Goal: Transaction & Acquisition: Book appointment/travel/reservation

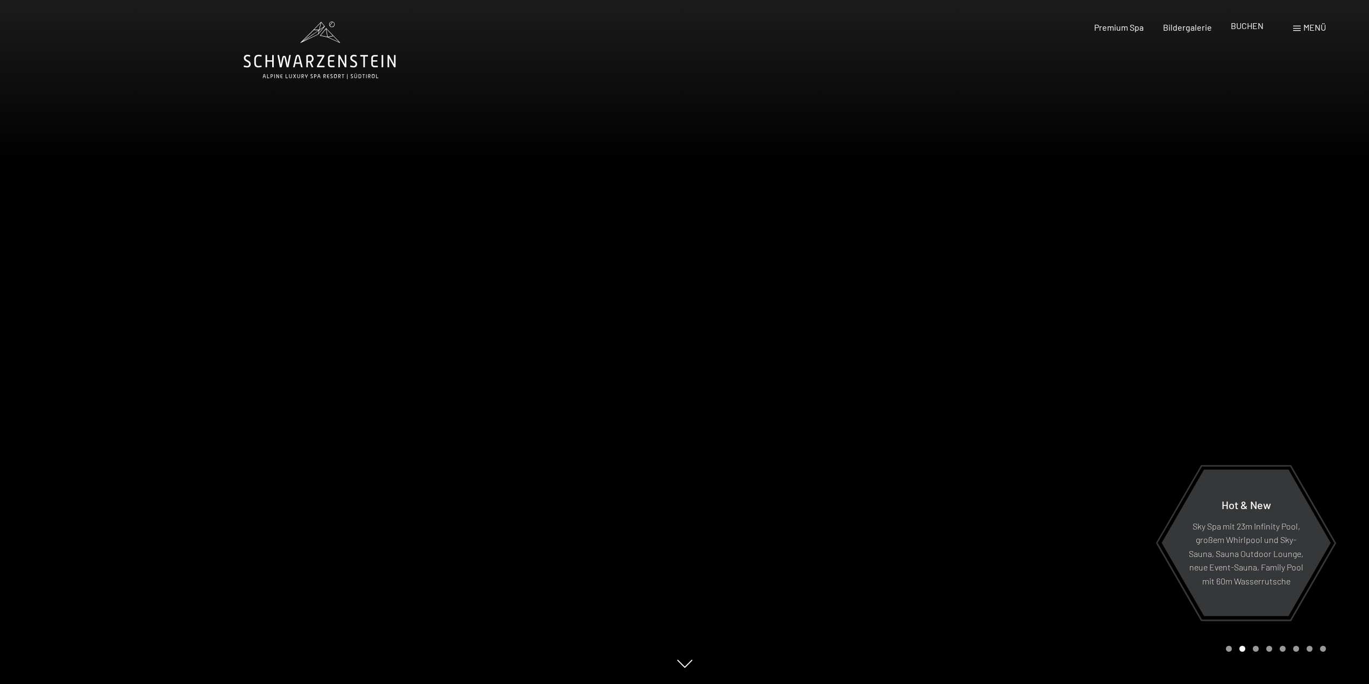
click at [1253, 25] on span "BUCHEN" at bounding box center [1247, 25] width 33 height 10
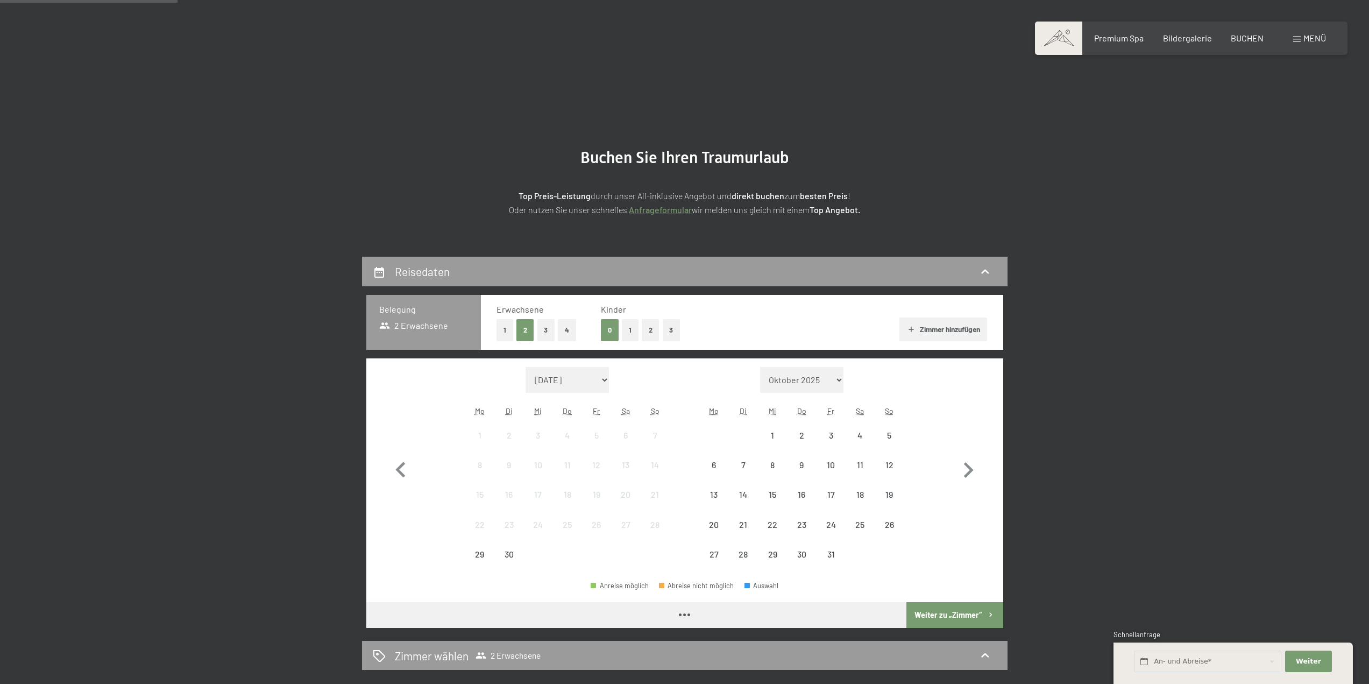
scroll to position [215, 0]
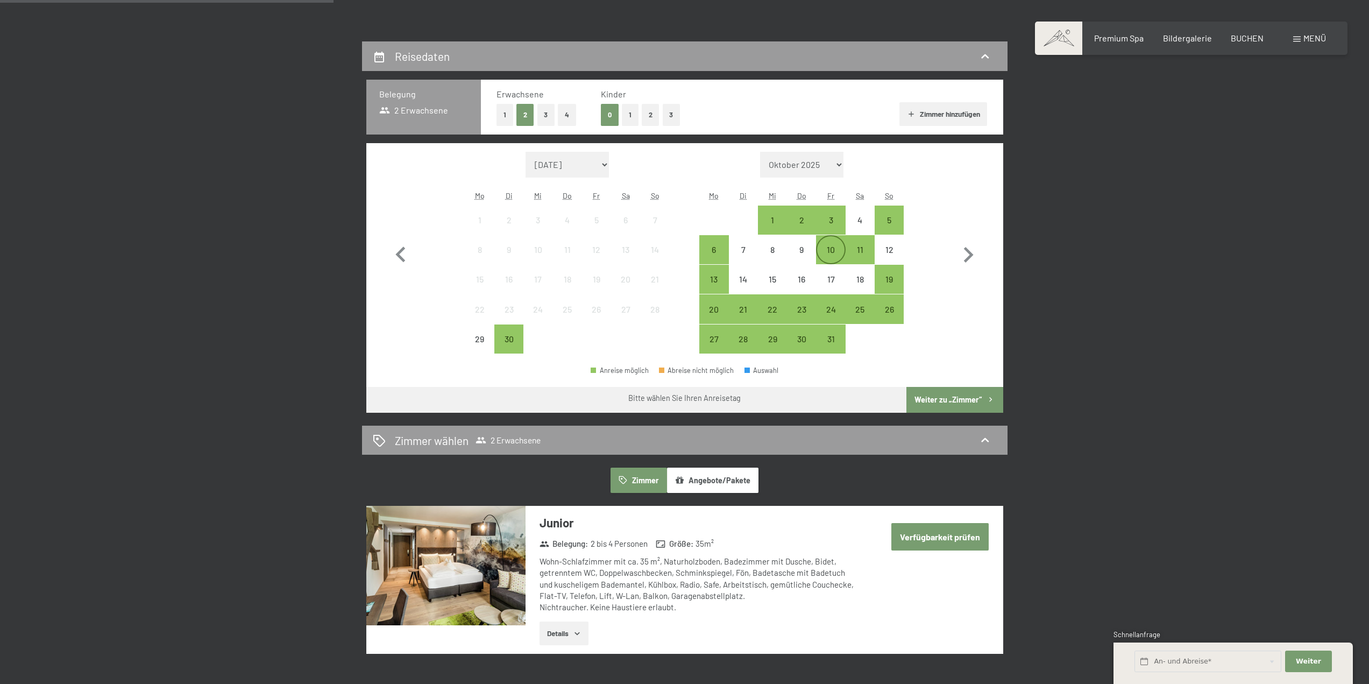
click at [836, 243] on div "10" at bounding box center [830, 249] width 27 height 27
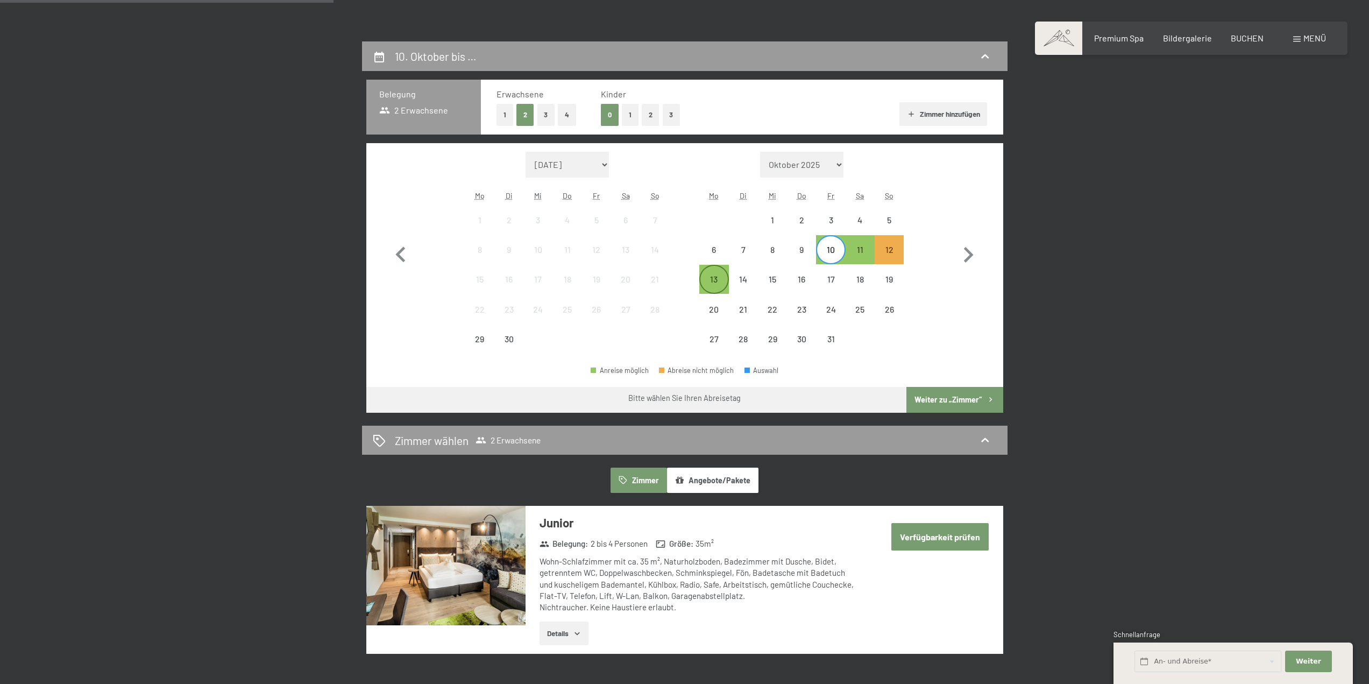
click at [723, 281] on div "13" at bounding box center [713, 288] width 27 height 27
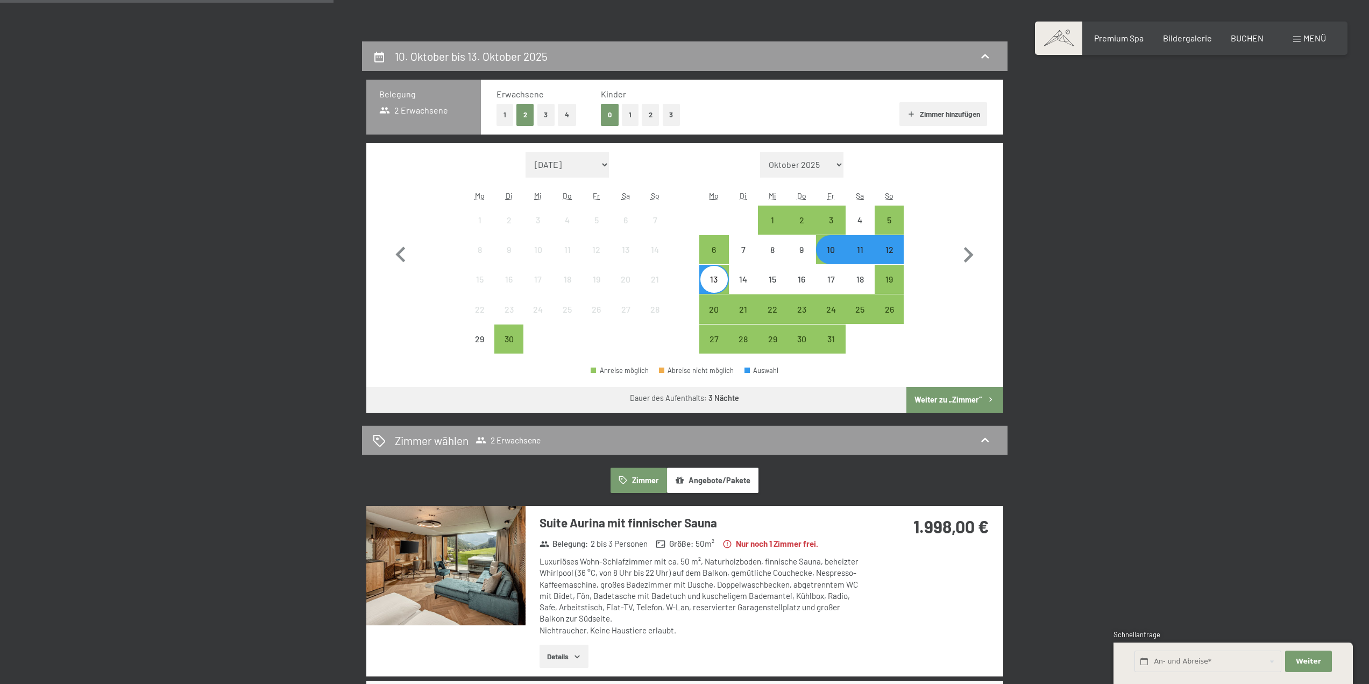
click at [833, 254] on div "10" at bounding box center [830, 258] width 27 height 27
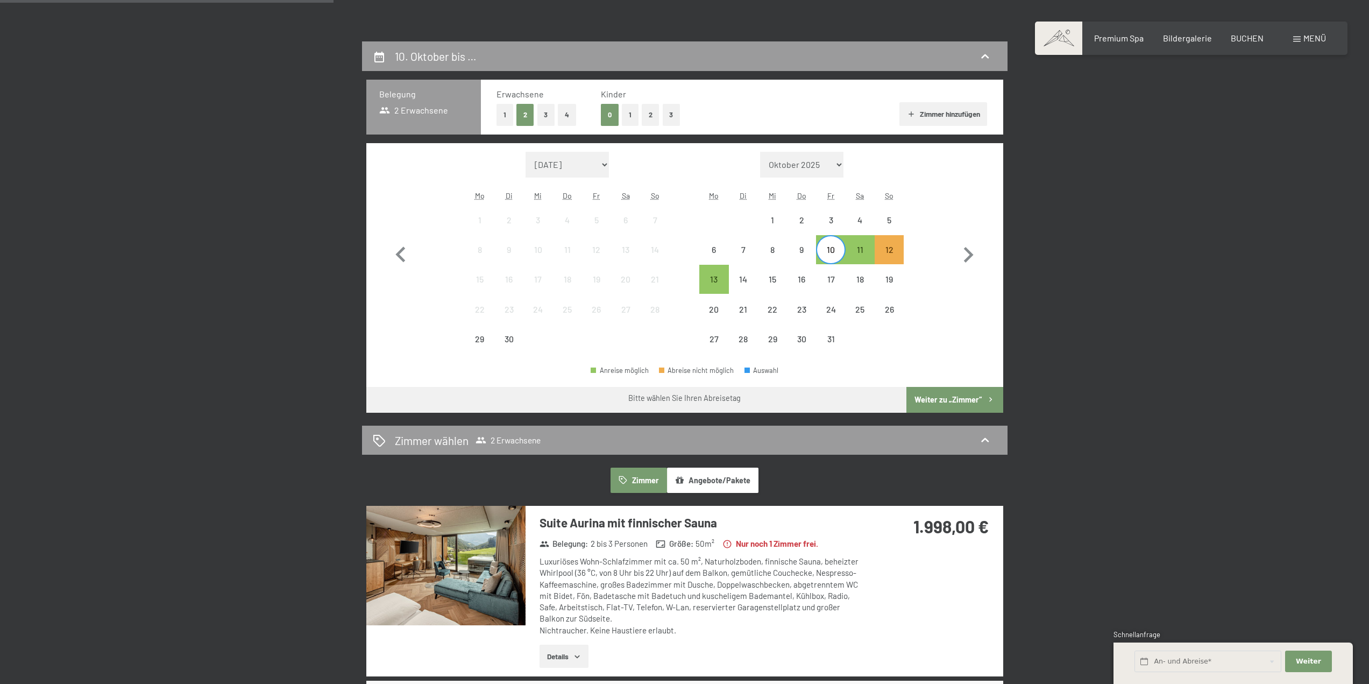
click at [834, 254] on div "10" at bounding box center [830, 258] width 27 height 27
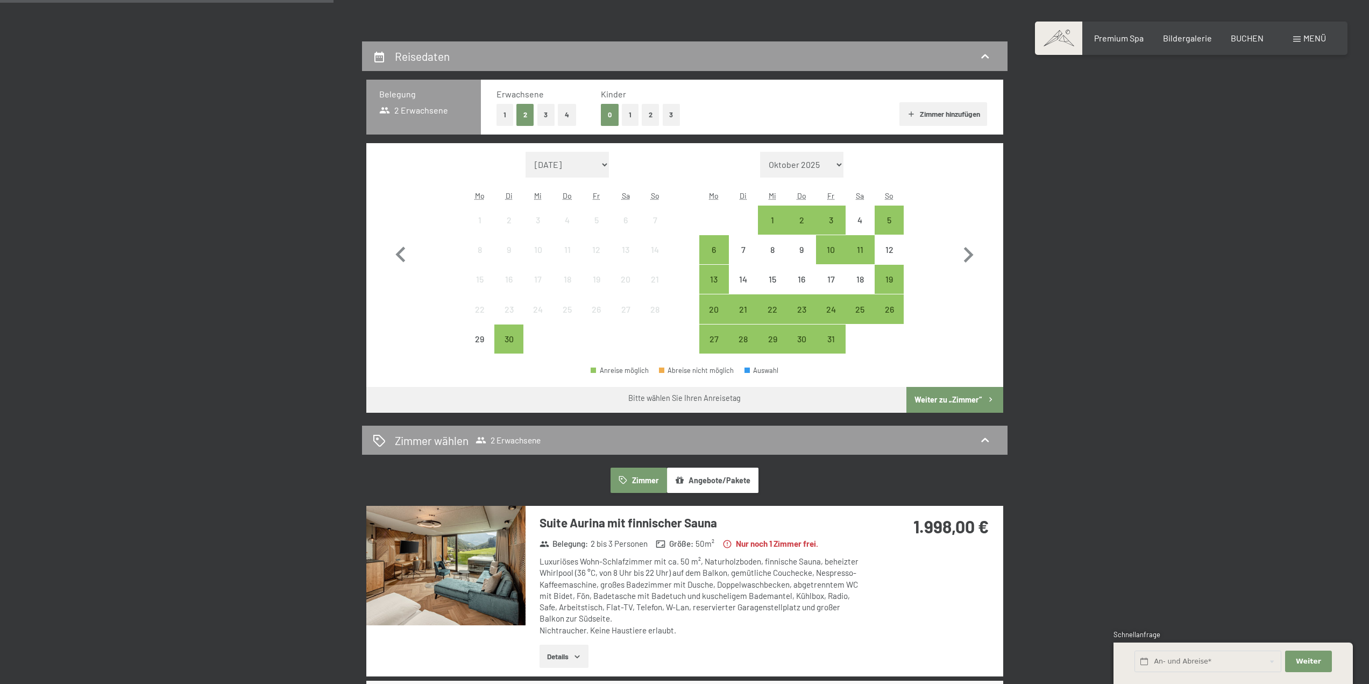
click at [522, 117] on button "2" at bounding box center [525, 115] width 18 height 22
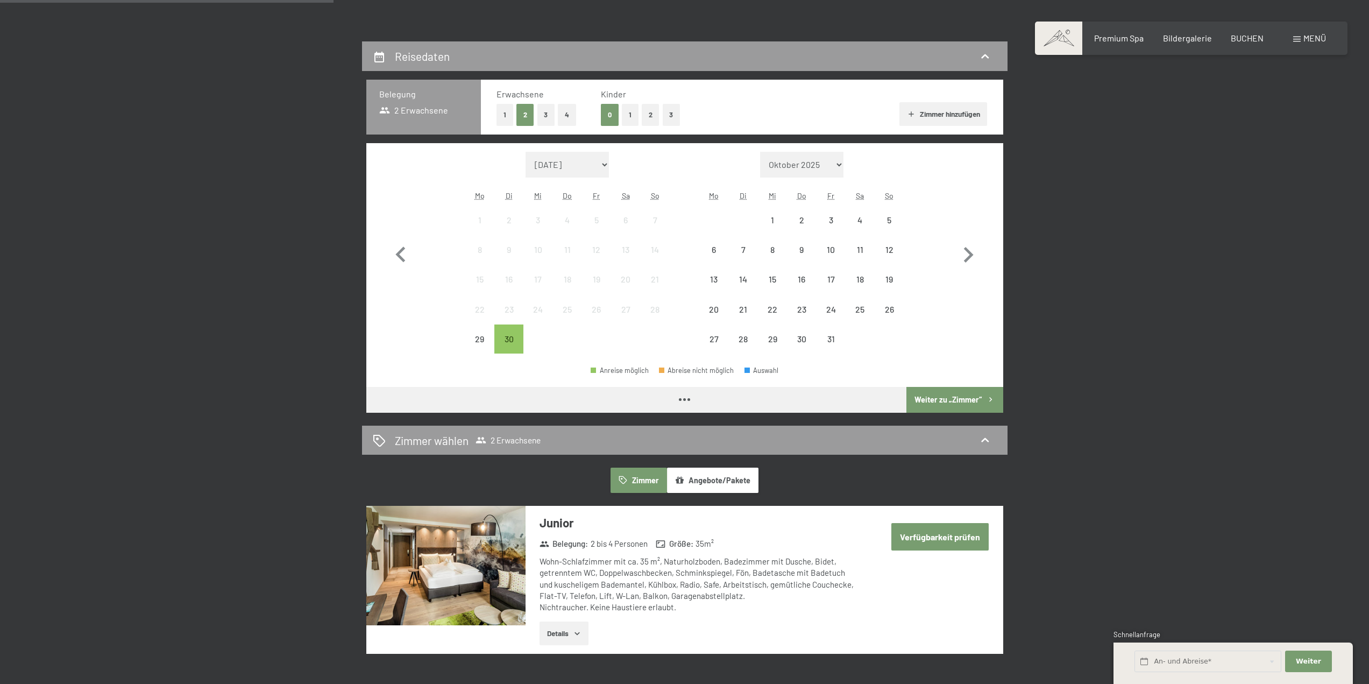
click at [936, 189] on div "Monat/Jahr September 2025 Oktober 2025 November 2025 Dezember 2025 Januar 2026 …" at bounding box center [684, 253] width 599 height 202
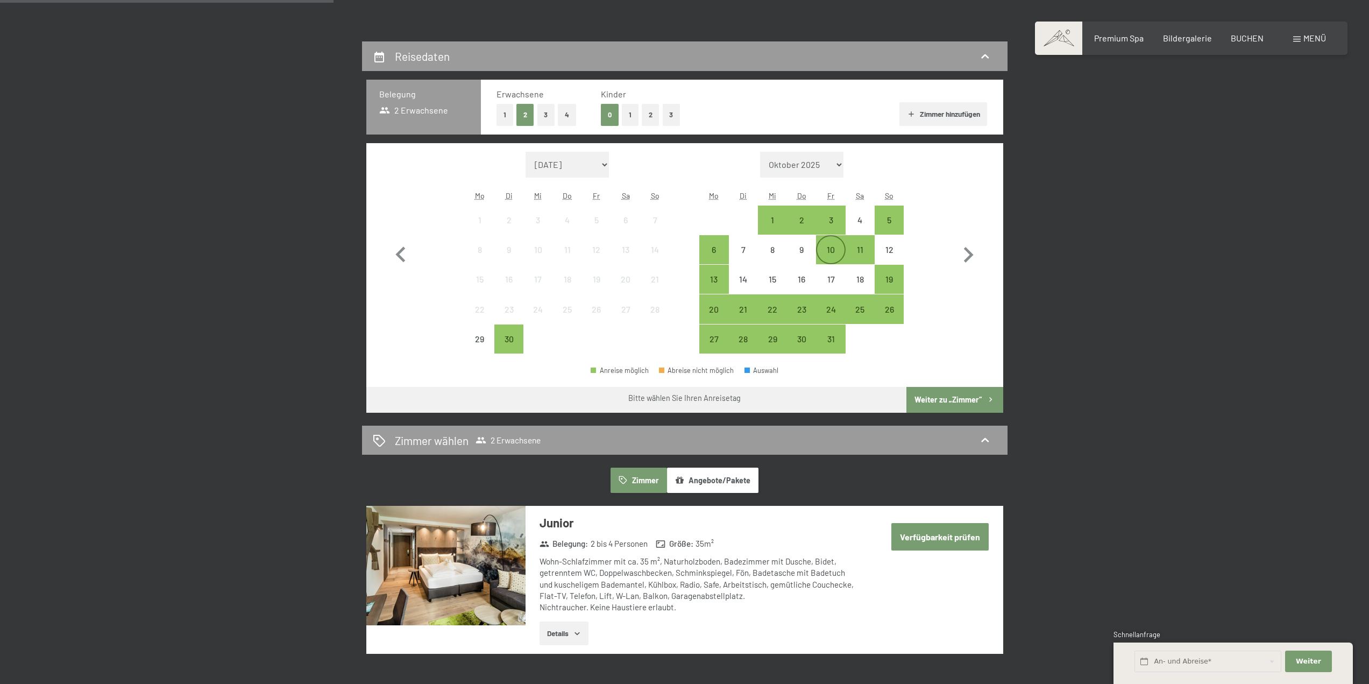
click at [836, 253] on div "10" at bounding box center [830, 258] width 27 height 27
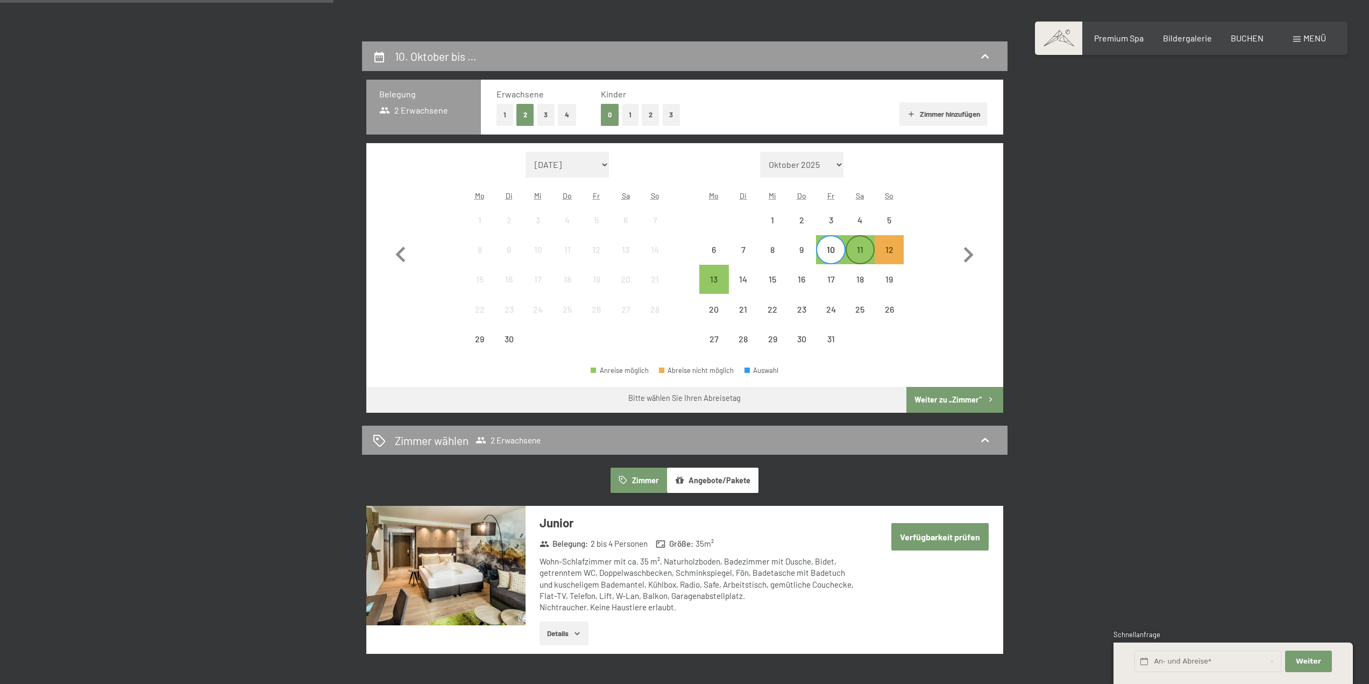
click at [869, 248] on div "11" at bounding box center [860, 258] width 27 height 27
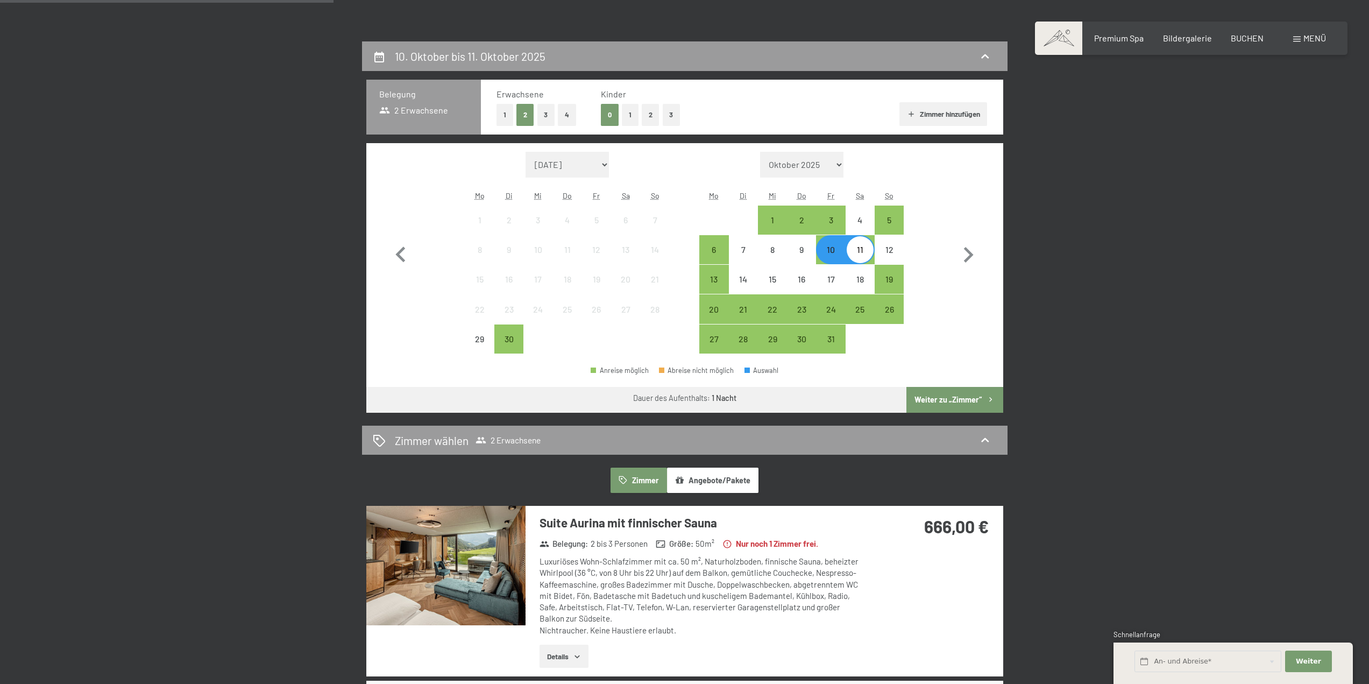
click at [868, 249] on div "11" at bounding box center [860, 258] width 27 height 27
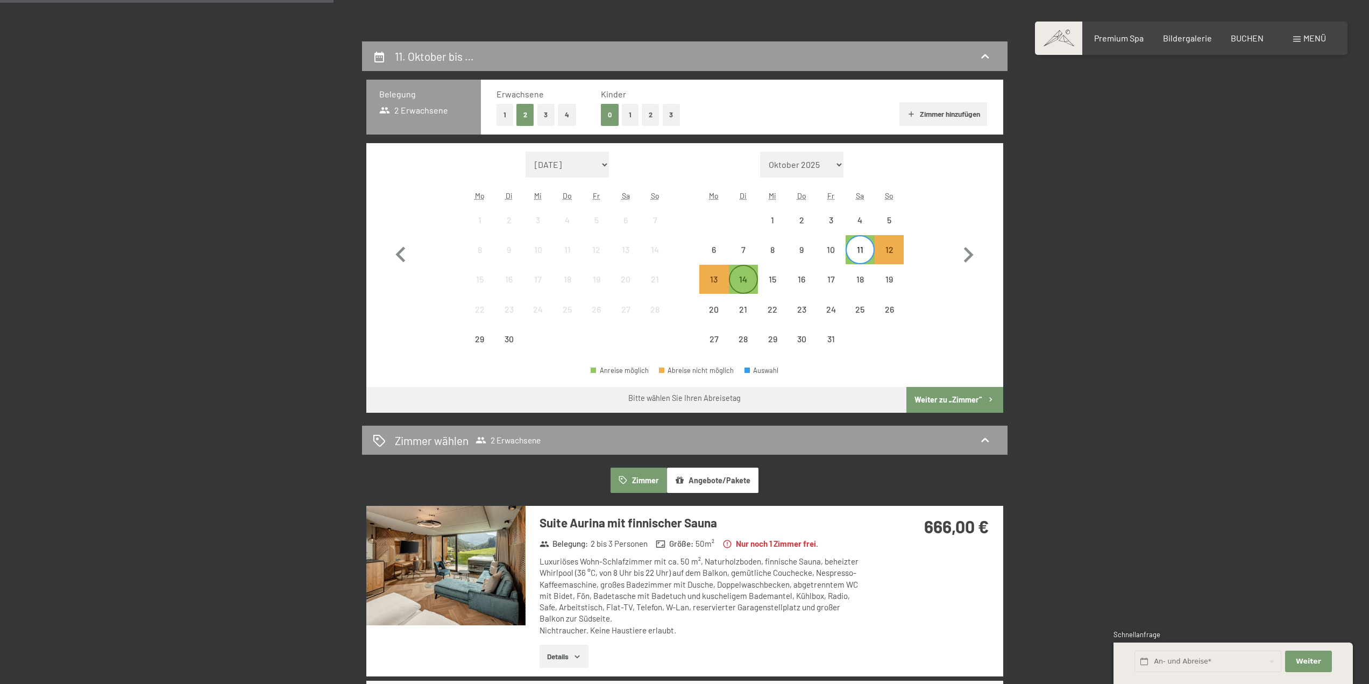
click at [743, 277] on div "14" at bounding box center [743, 288] width 27 height 27
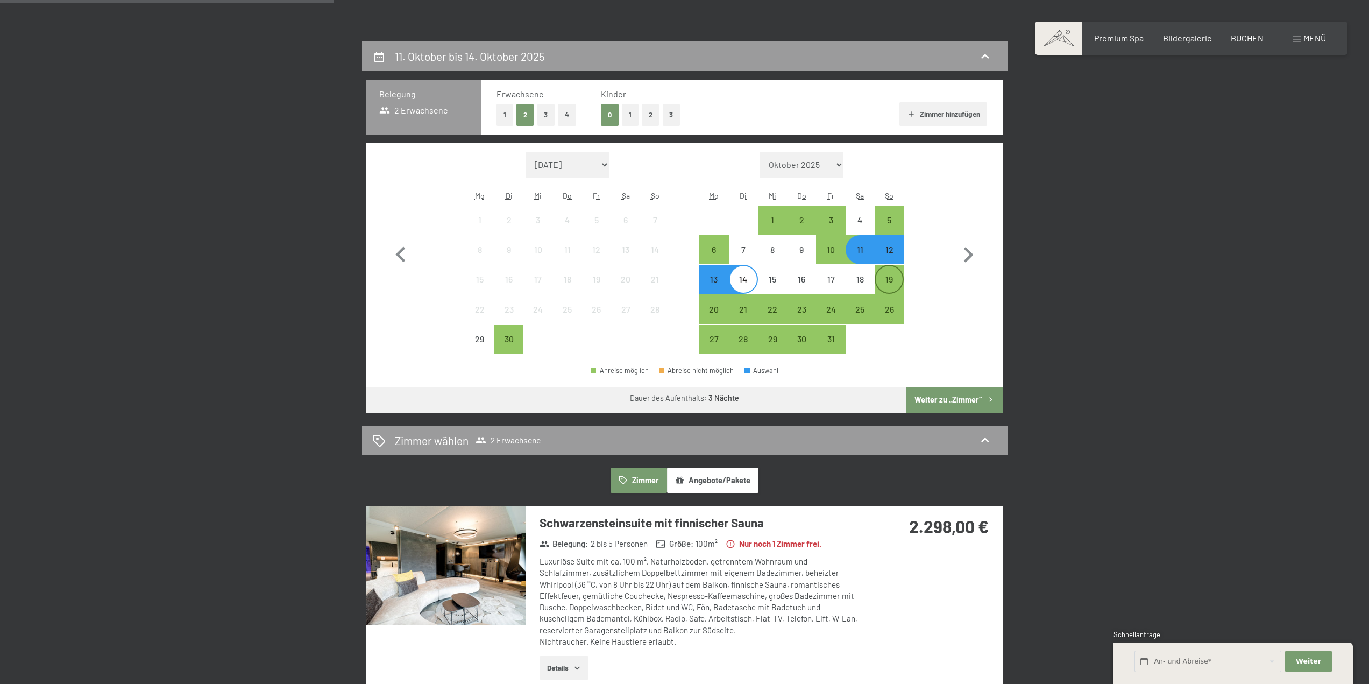
click at [892, 282] on div "19" at bounding box center [889, 288] width 27 height 27
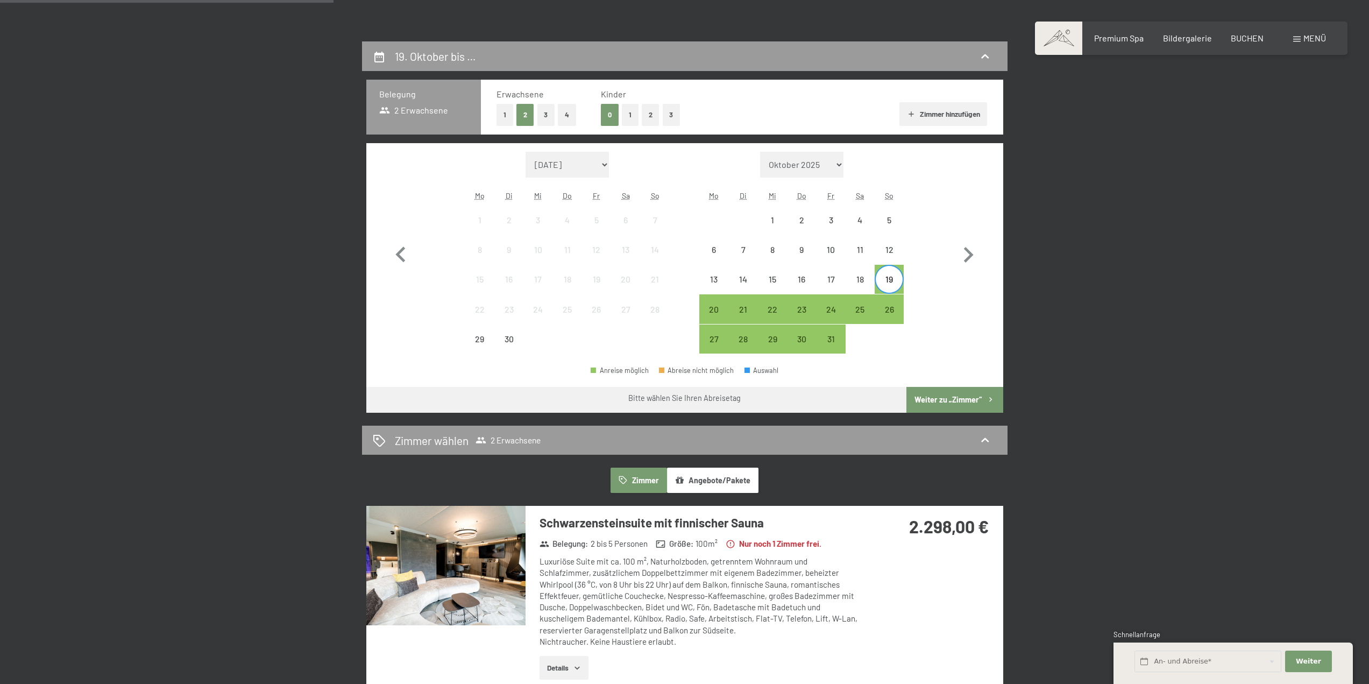
click at [950, 217] on div "Monat/Jahr September 2025 Oktober 2025 November 2025 Dezember 2025 Januar 2026 …" at bounding box center [684, 253] width 599 height 202
click at [856, 278] on div "18" at bounding box center [860, 288] width 27 height 27
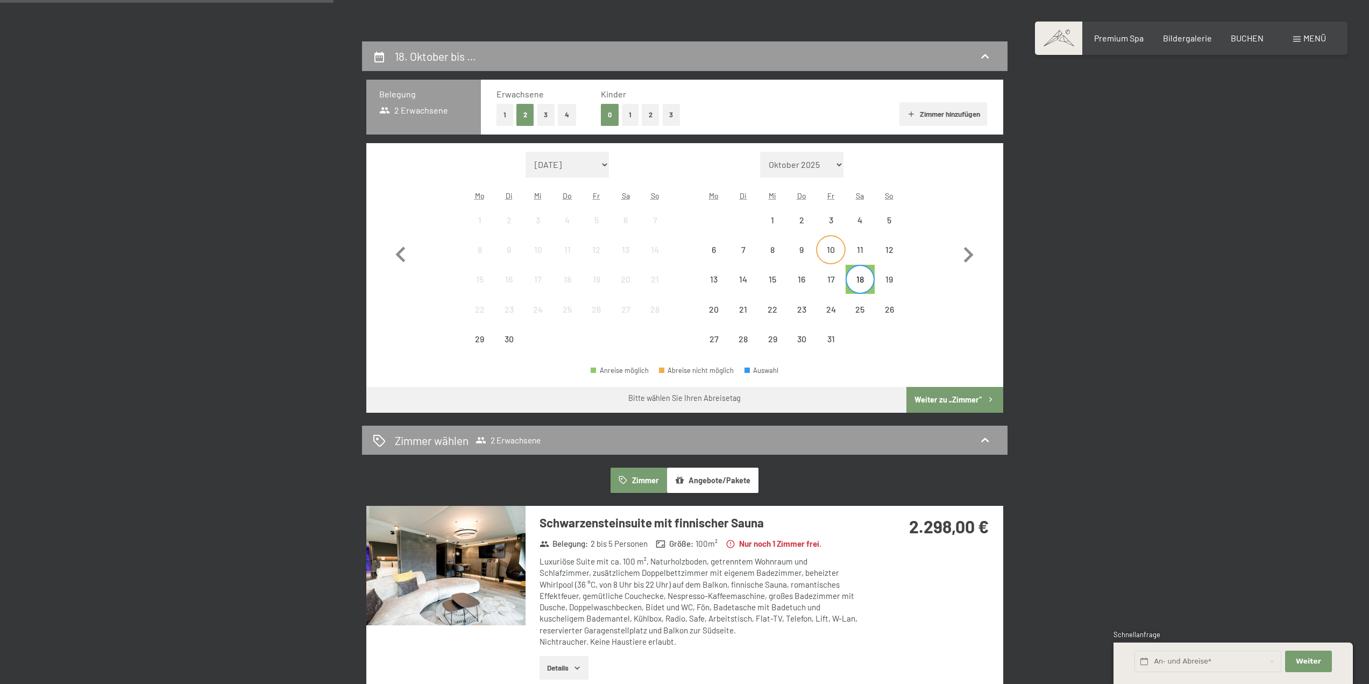
click at [825, 247] on div "10" at bounding box center [830, 258] width 27 height 27
click at [809, 246] on div "9" at bounding box center [801, 258] width 27 height 27
click at [844, 244] on div "10" at bounding box center [830, 249] width 29 height 29
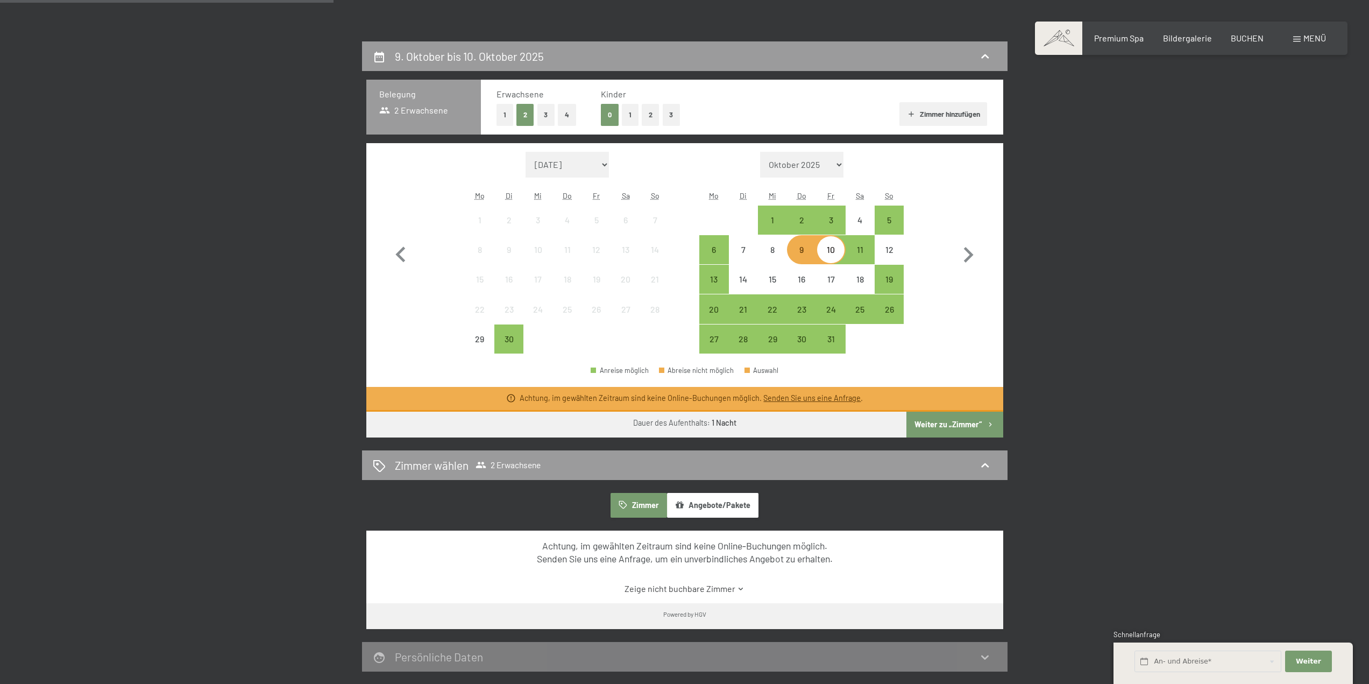
click at [807, 255] on div "9" at bounding box center [801, 258] width 27 height 27
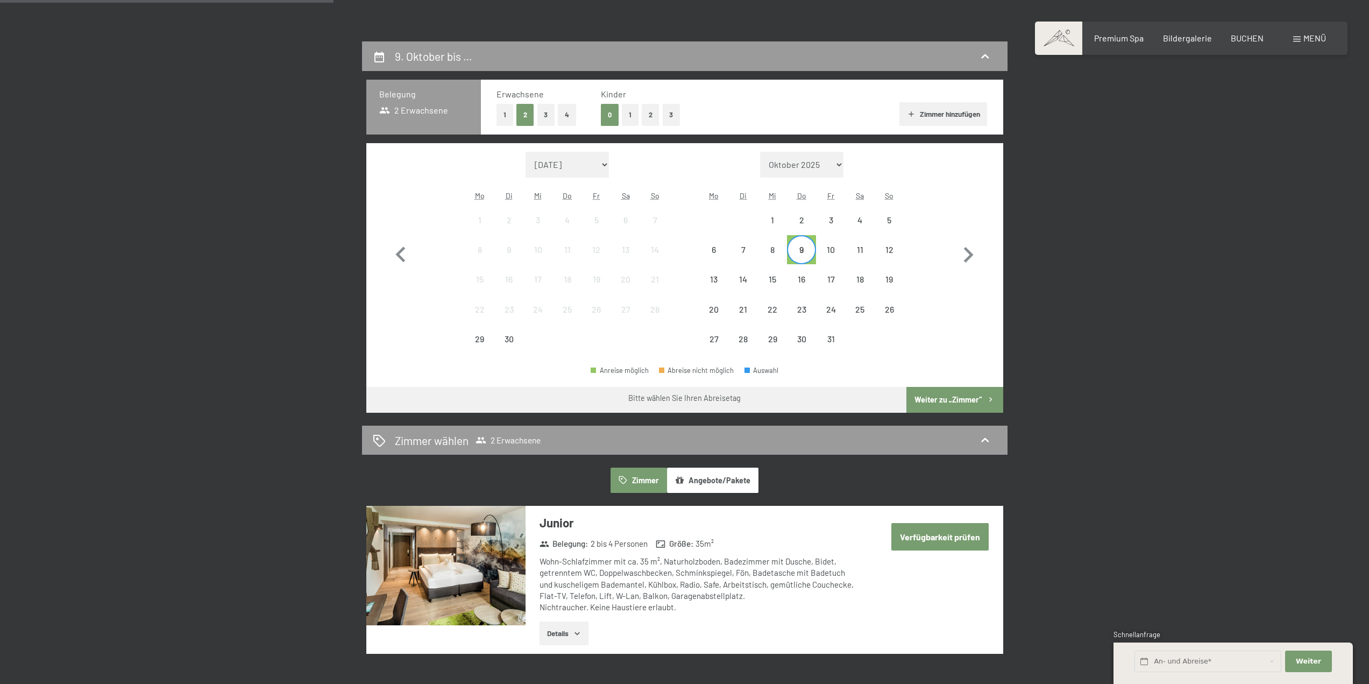
click at [811, 250] on div "9" at bounding box center [801, 258] width 27 height 27
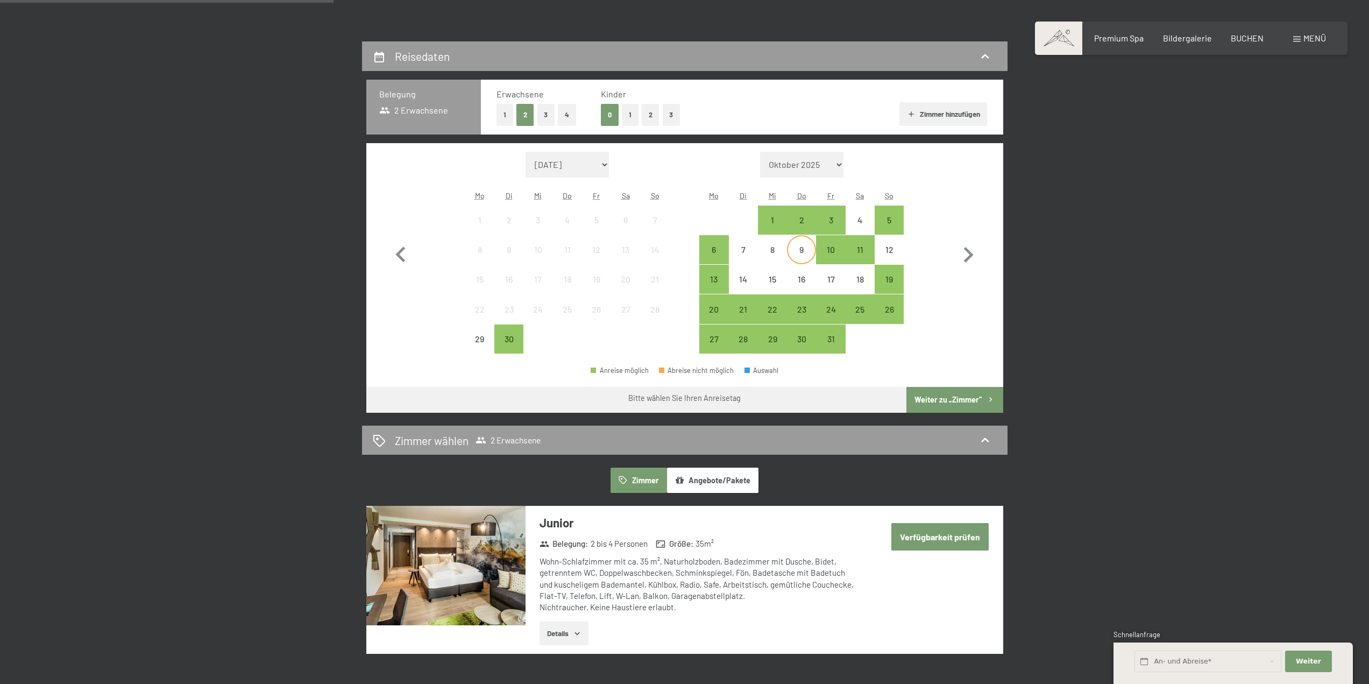
click at [798, 248] on div "9" at bounding box center [801, 258] width 27 height 27
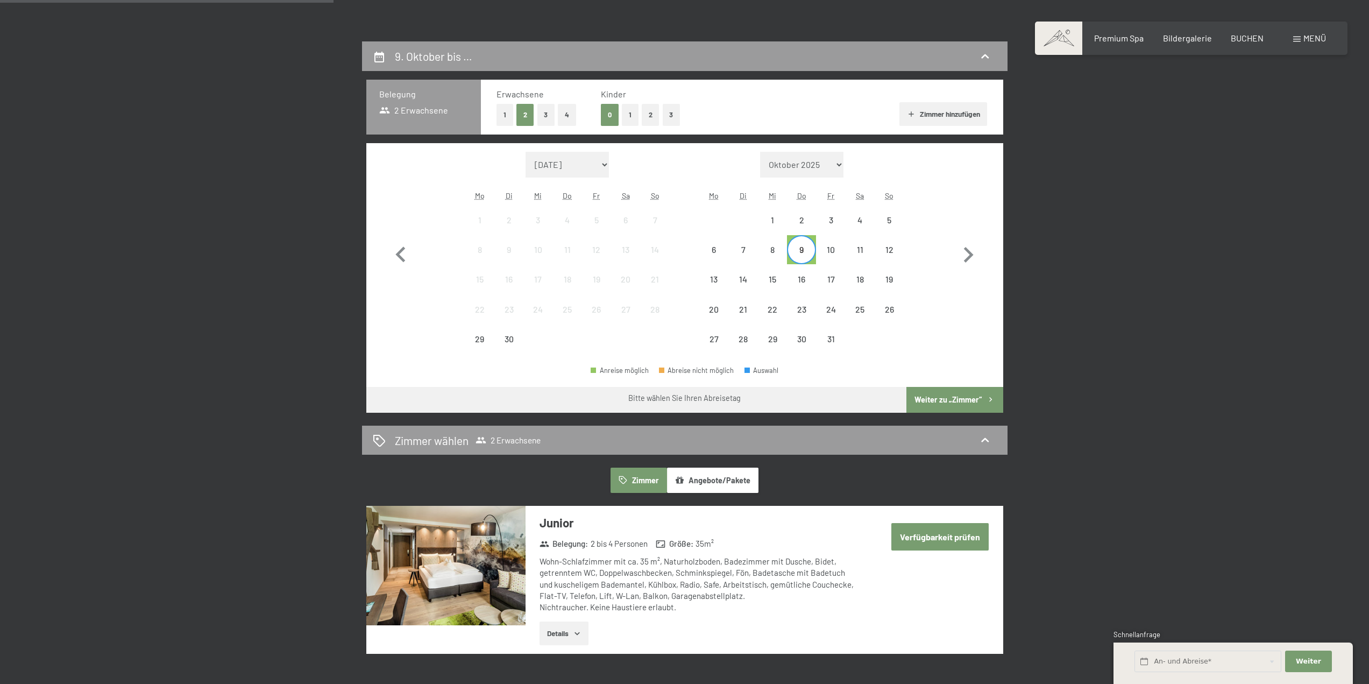
click at [798, 248] on div "9" at bounding box center [801, 258] width 27 height 27
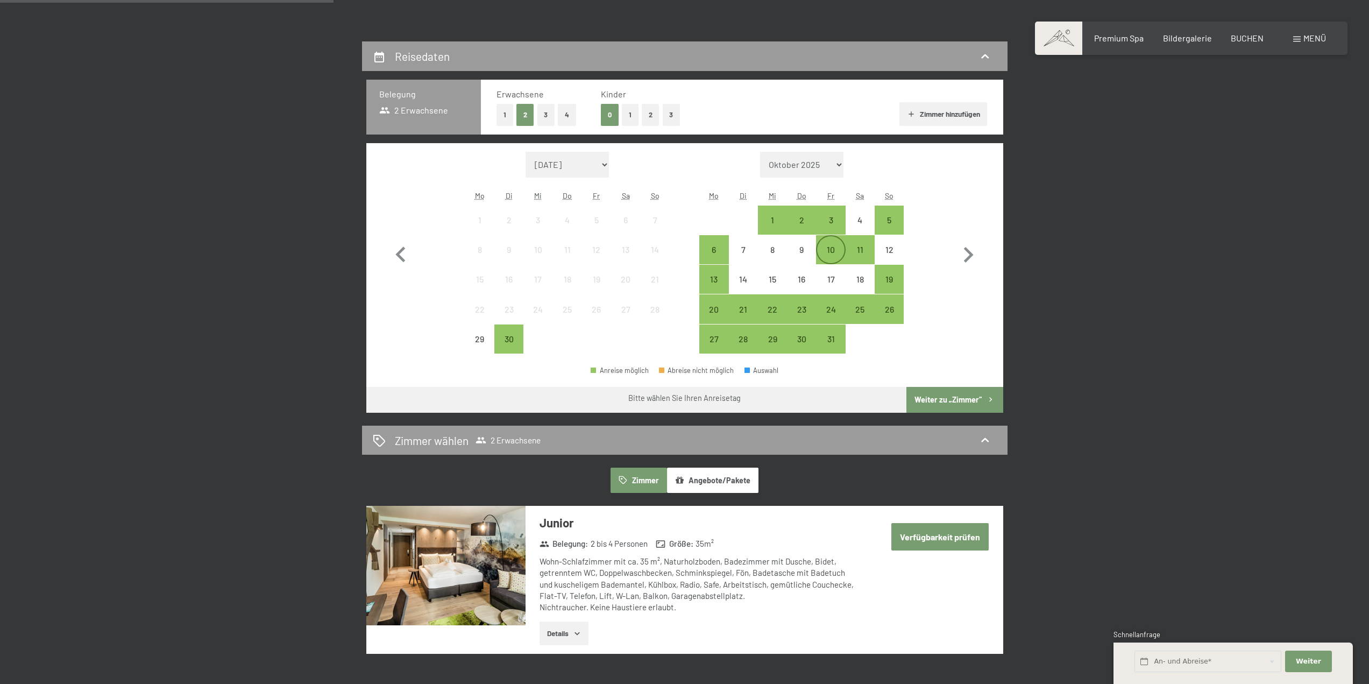
click at [829, 243] on div "10" at bounding box center [830, 249] width 27 height 27
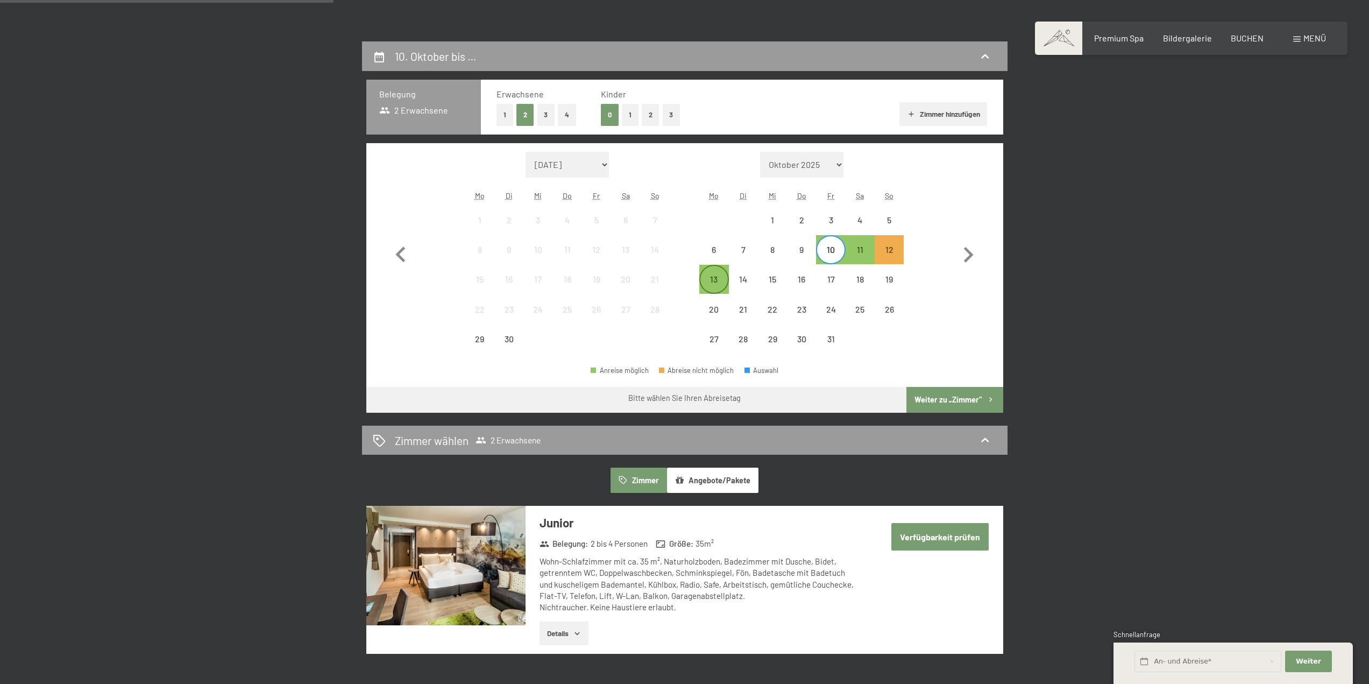
click at [723, 279] on div "13" at bounding box center [713, 288] width 27 height 27
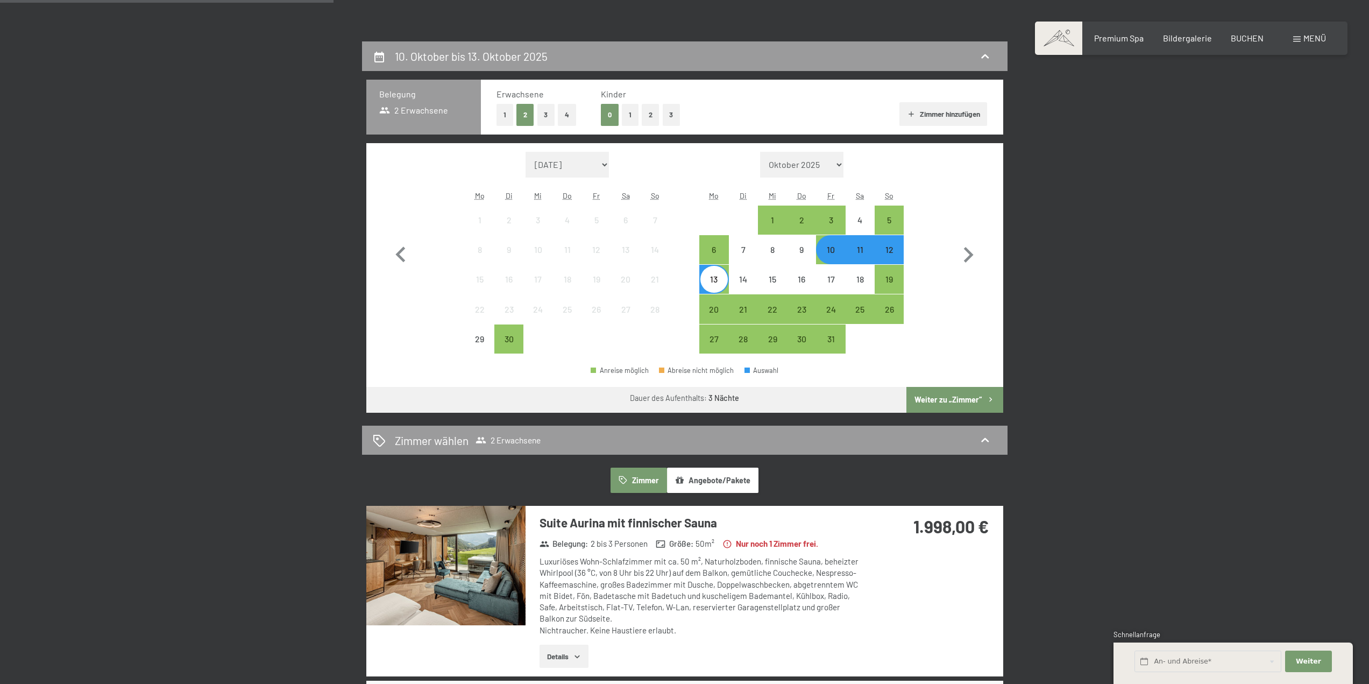
click at [861, 252] on div "11" at bounding box center [860, 258] width 27 height 27
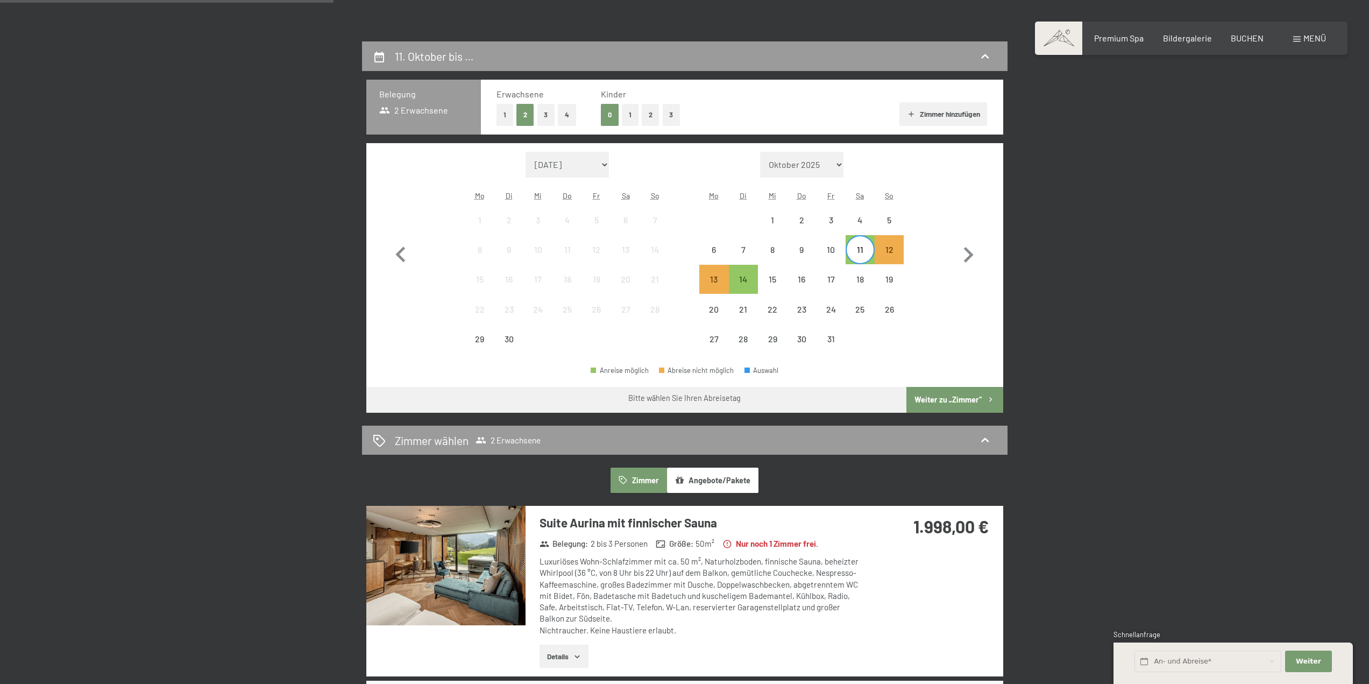
click at [932, 266] on div "Monat/Jahr September 2025 Oktober 2025 November 2025 Dezember 2025 Januar 2026 …" at bounding box center [684, 253] width 599 height 202
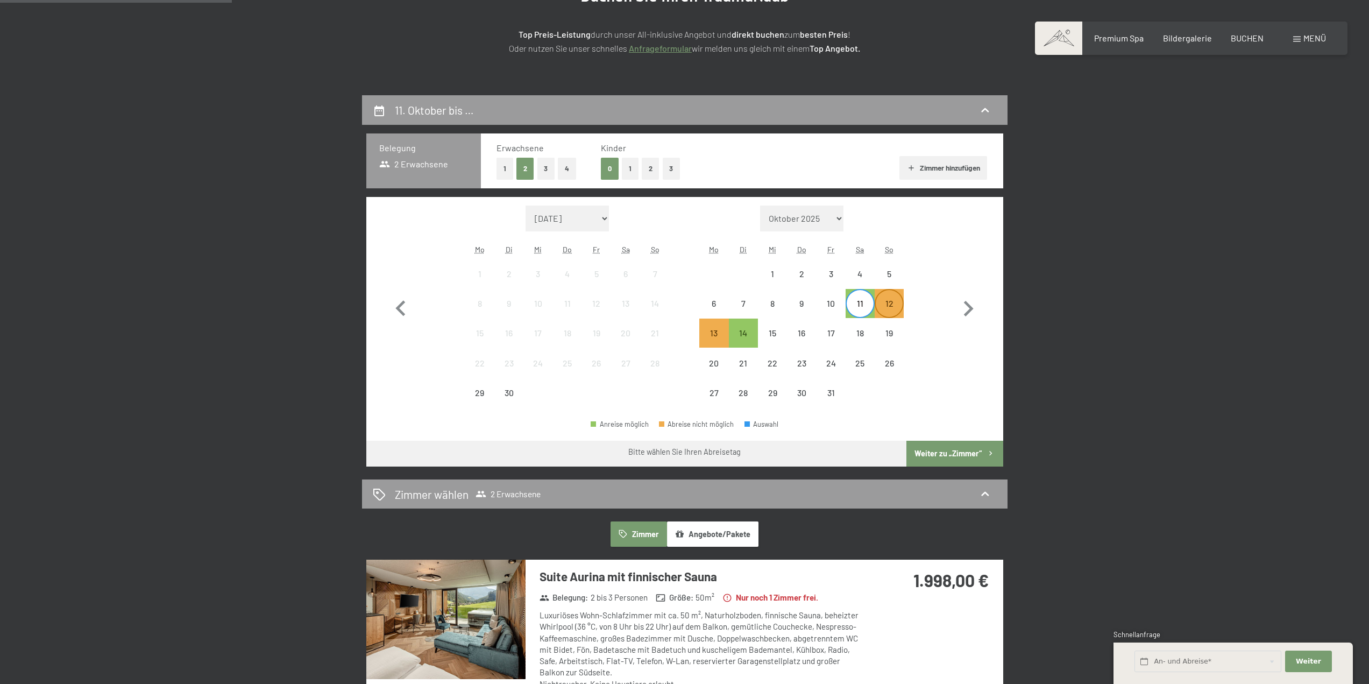
scroll to position [269, 0]
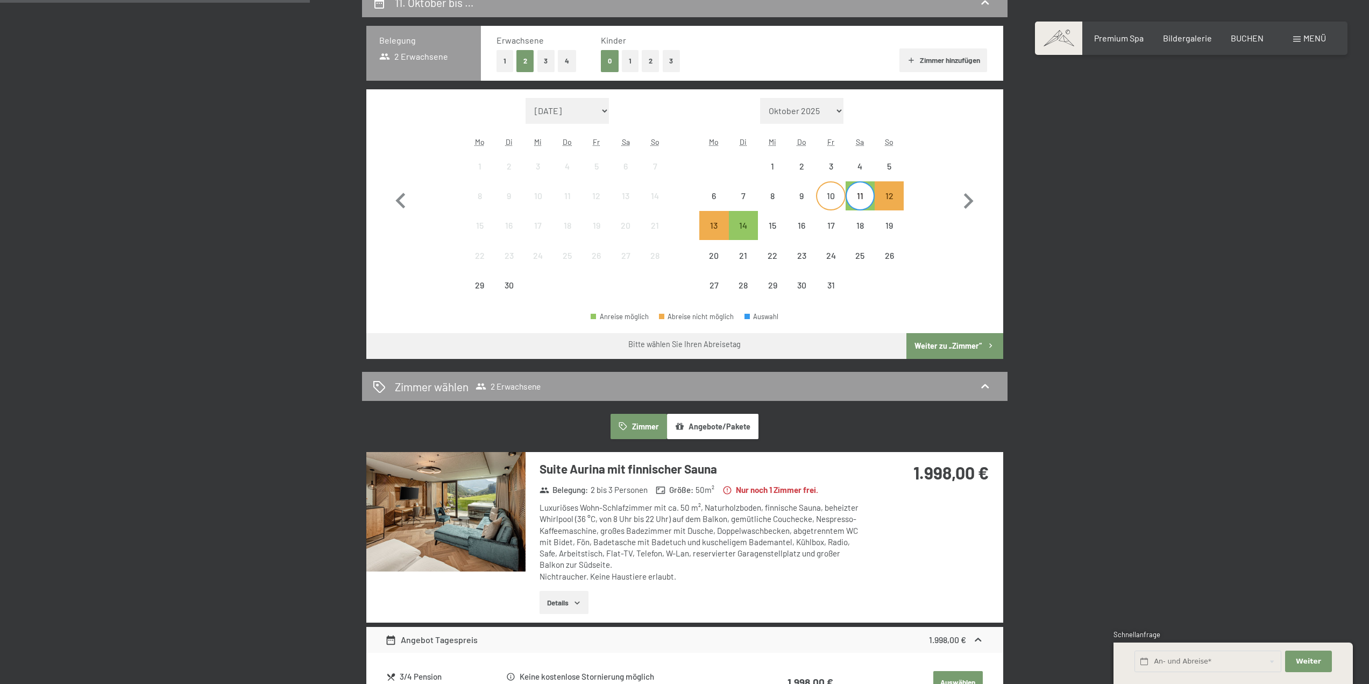
click at [834, 202] on div "10" at bounding box center [830, 204] width 27 height 27
click at [725, 224] on div "13" at bounding box center [713, 234] width 27 height 27
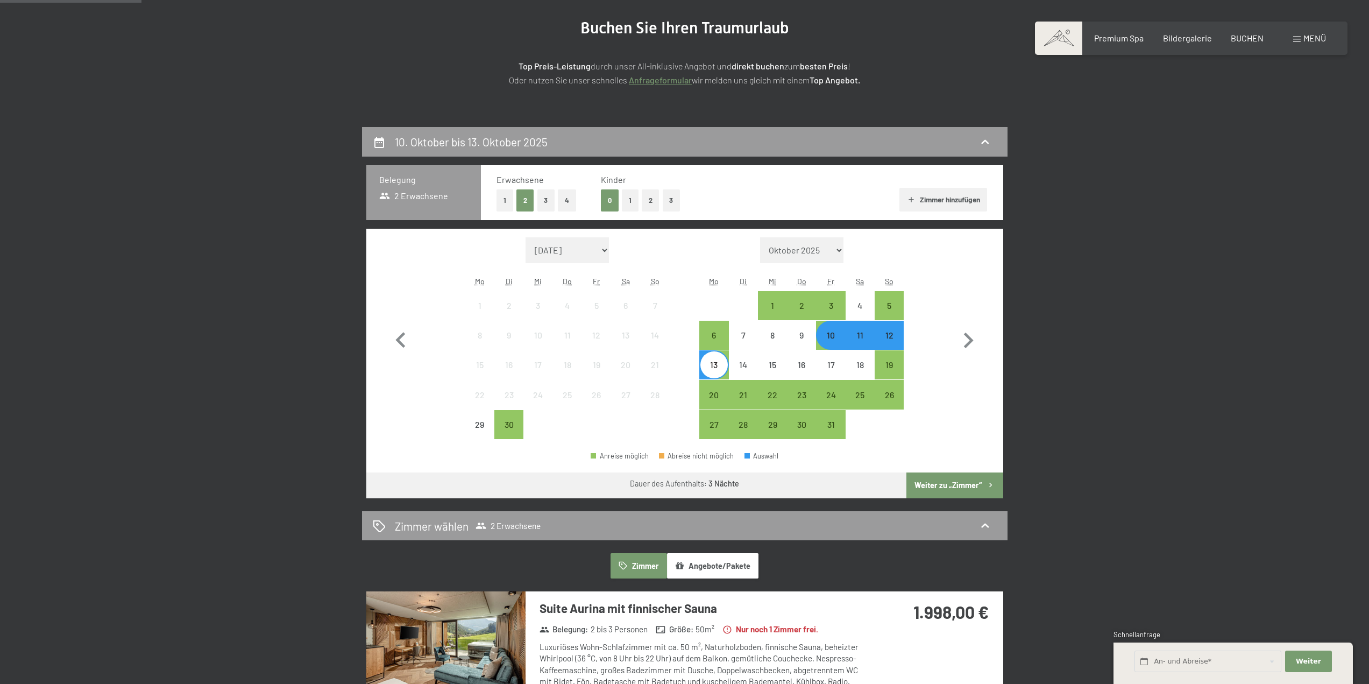
scroll to position [54, 0]
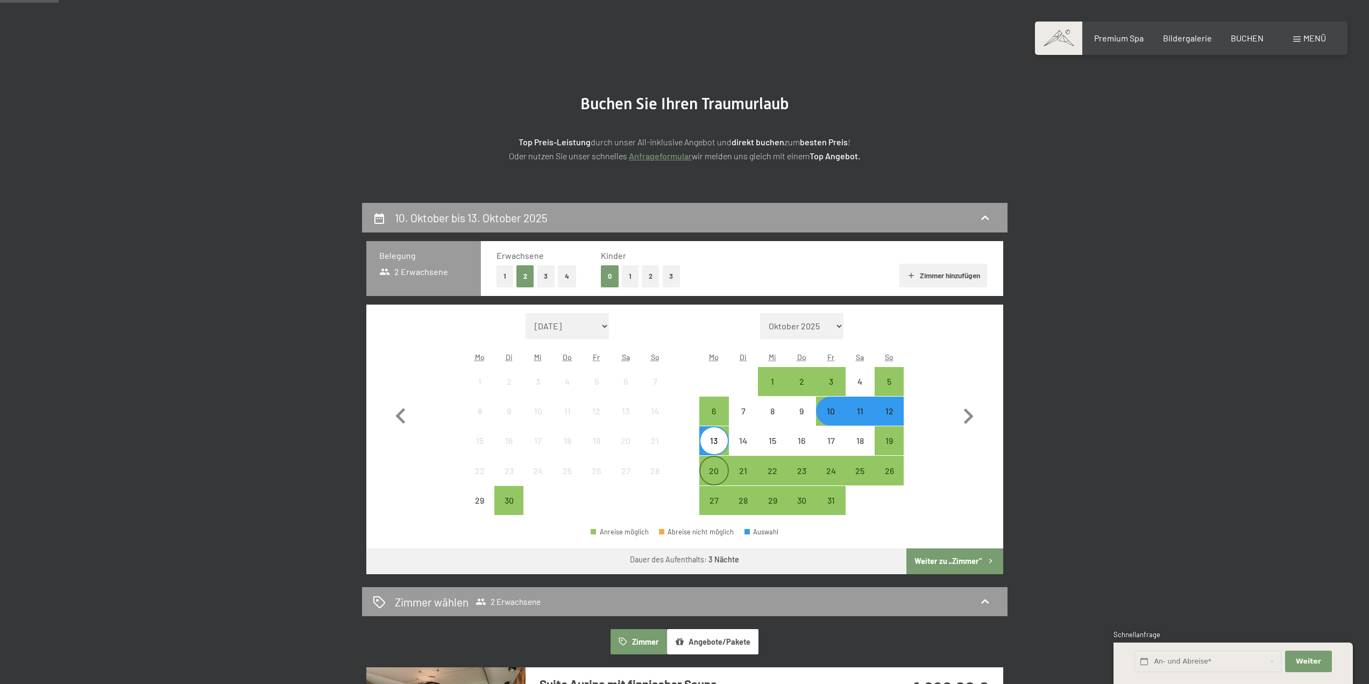
click at [715, 470] on div "20" at bounding box center [713, 479] width 27 height 27
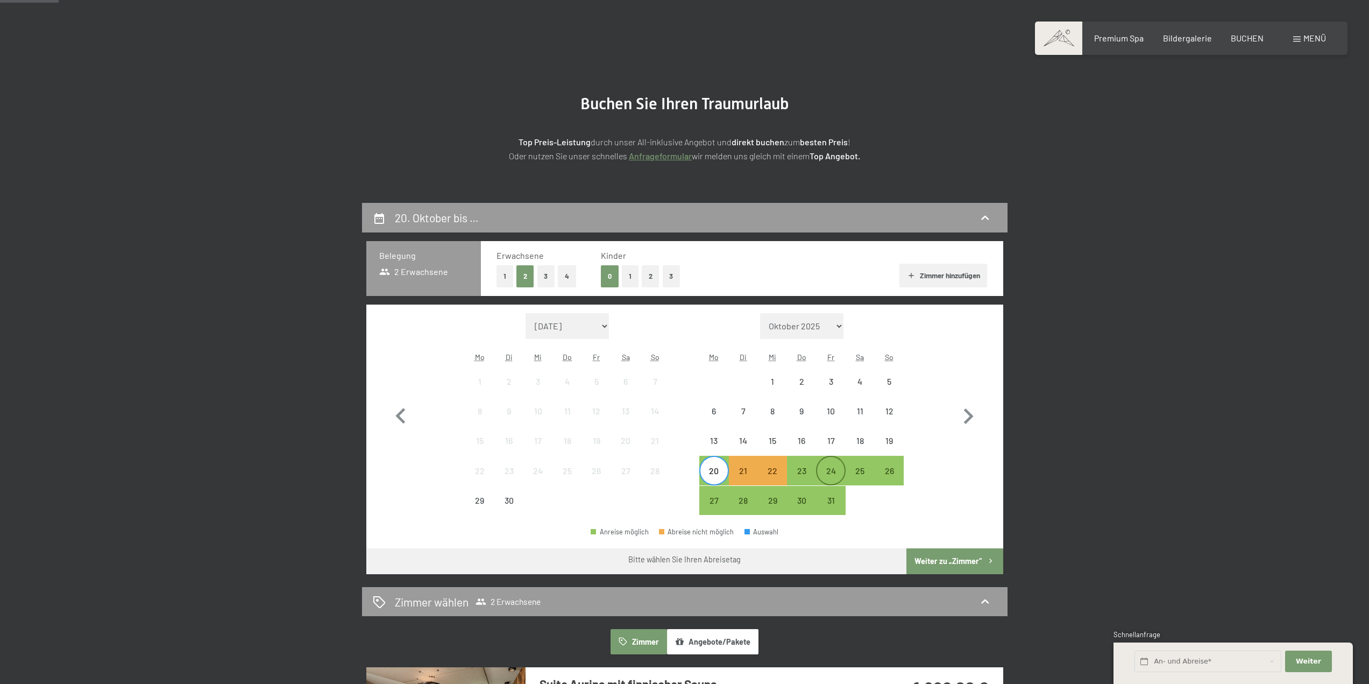
click at [826, 470] on div "24" at bounding box center [830, 479] width 27 height 27
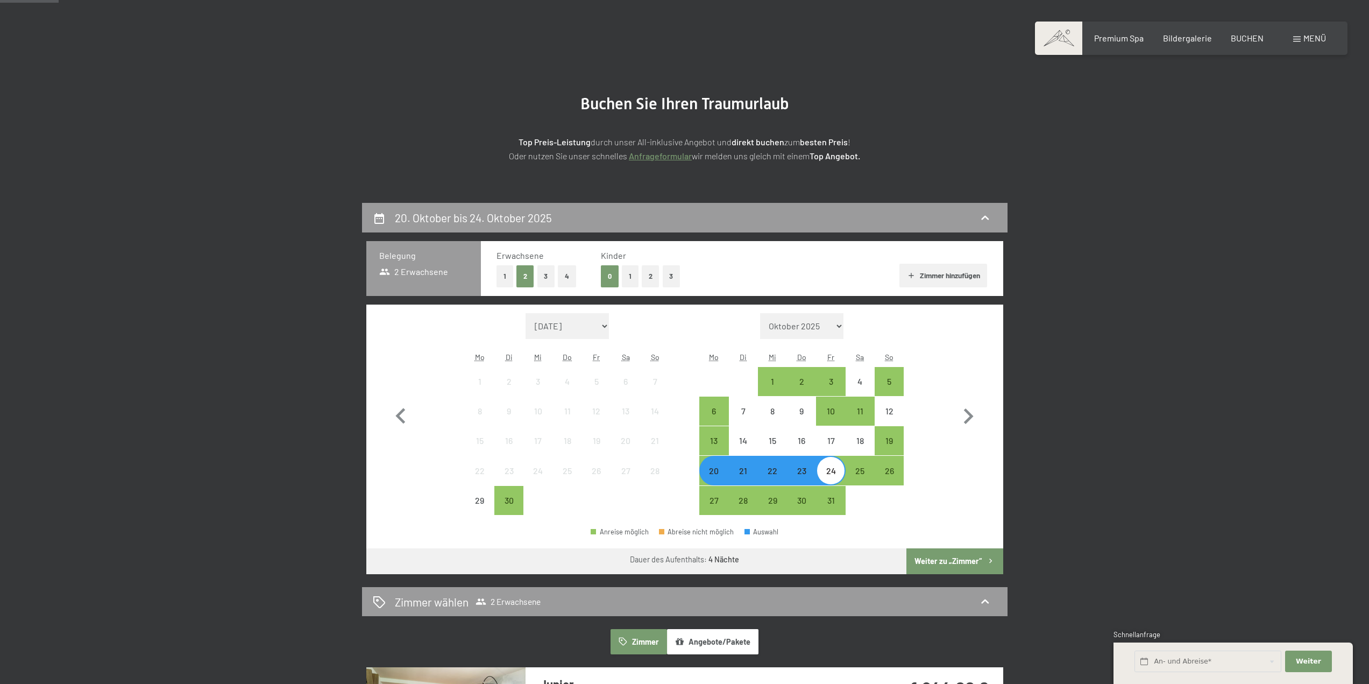
click at [716, 477] on div "20" at bounding box center [713, 479] width 27 height 27
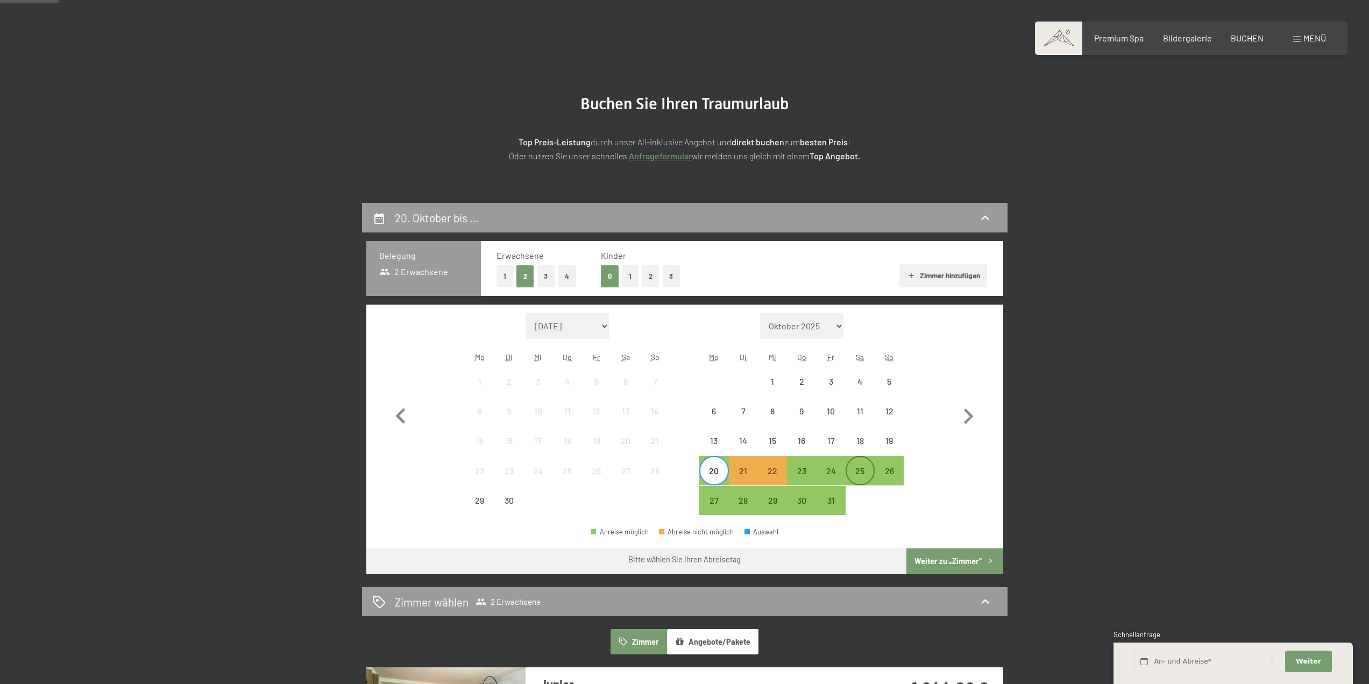
click at [859, 476] on div "25" at bounding box center [860, 479] width 27 height 27
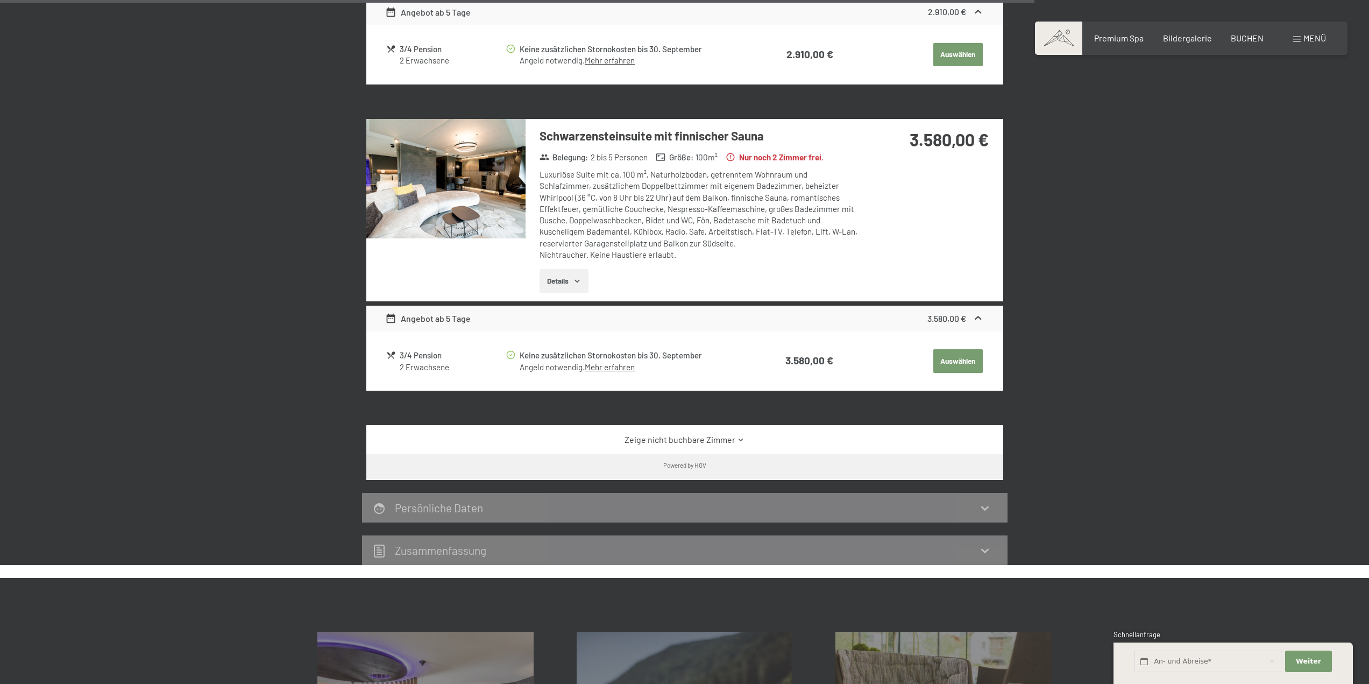
scroll to position [1882, 0]
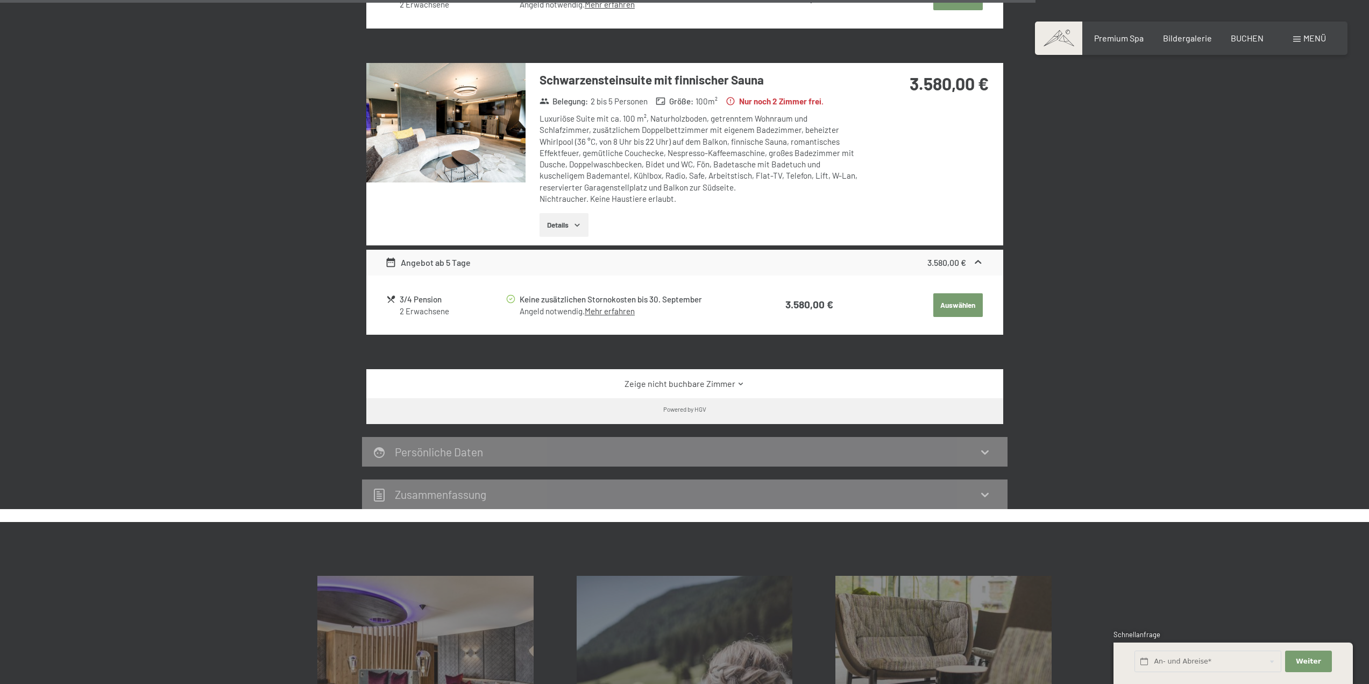
click at [740, 383] on icon at bounding box center [741, 384] width 8 height 8
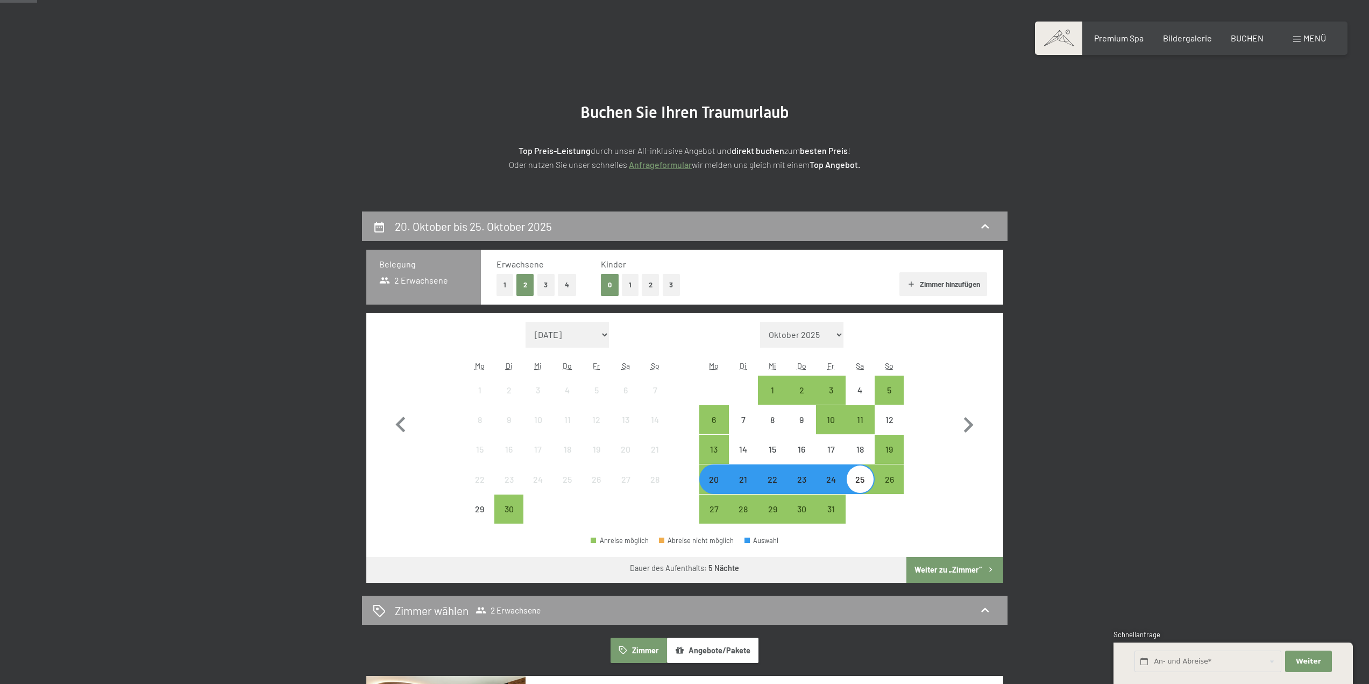
scroll to position [0, 0]
